Goal: Find specific page/section: Find specific page/section

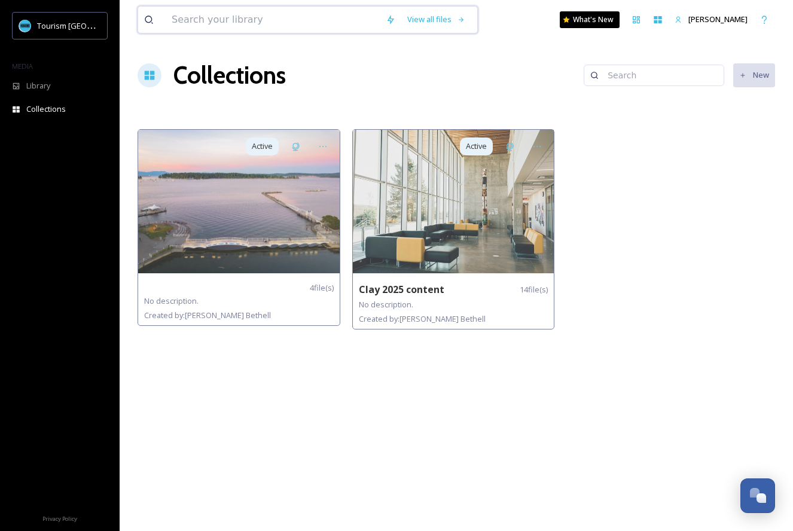
click at [330, 27] on input at bounding box center [273, 20] width 214 height 26
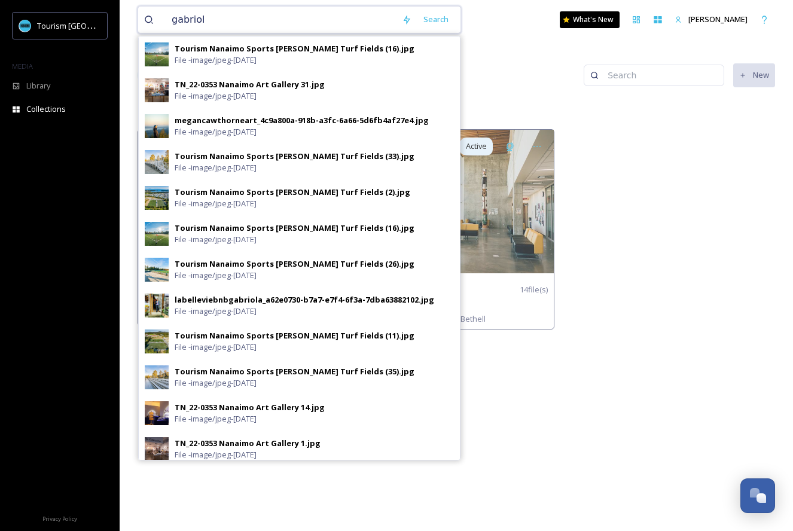
type input "gabriola"
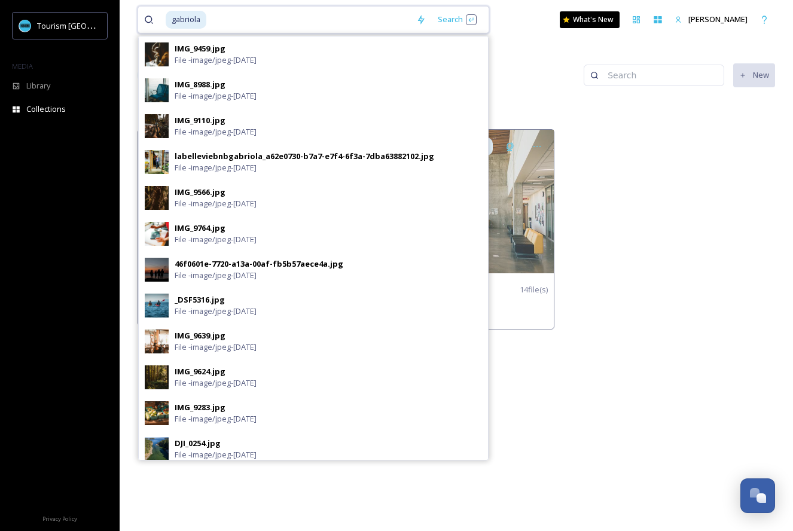
scroll to position [320, 0]
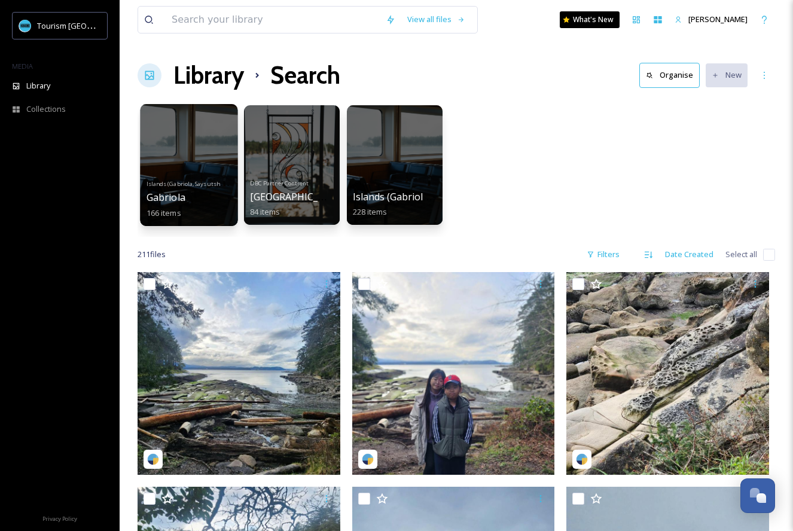
click at [210, 156] on div at bounding box center [188, 165] width 97 height 122
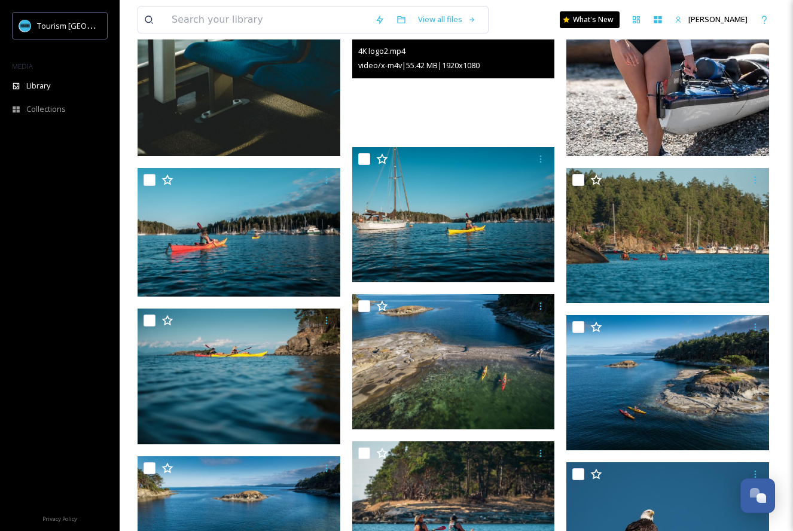
scroll to position [10499, 0]
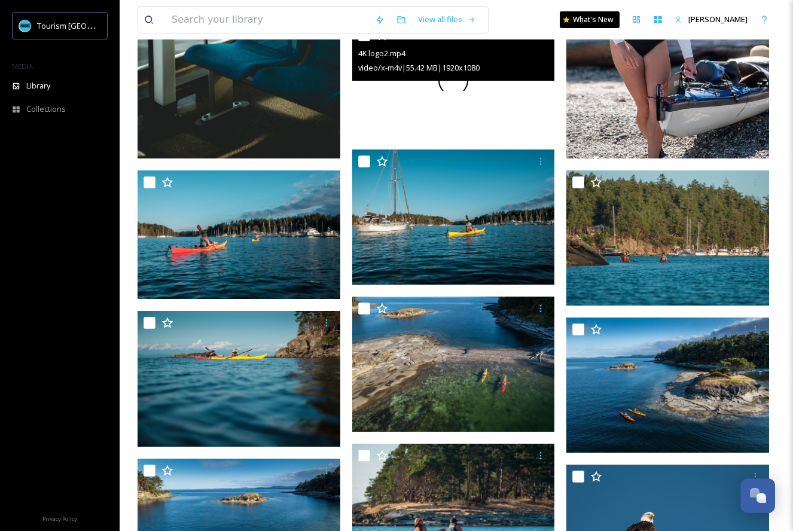
click at [415, 104] on div at bounding box center [453, 80] width 203 height 114
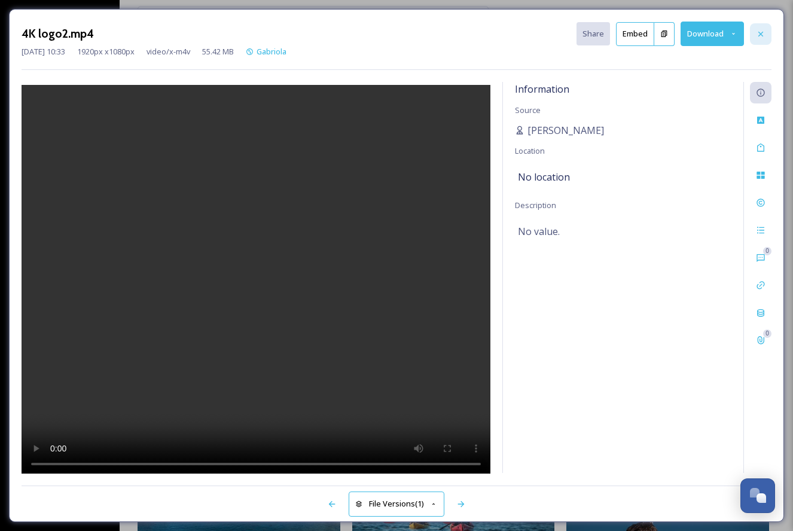
click at [767, 29] on div at bounding box center [761, 34] width 22 height 22
